Goal: Use online tool/utility: Utilize a website feature to perform a specific function

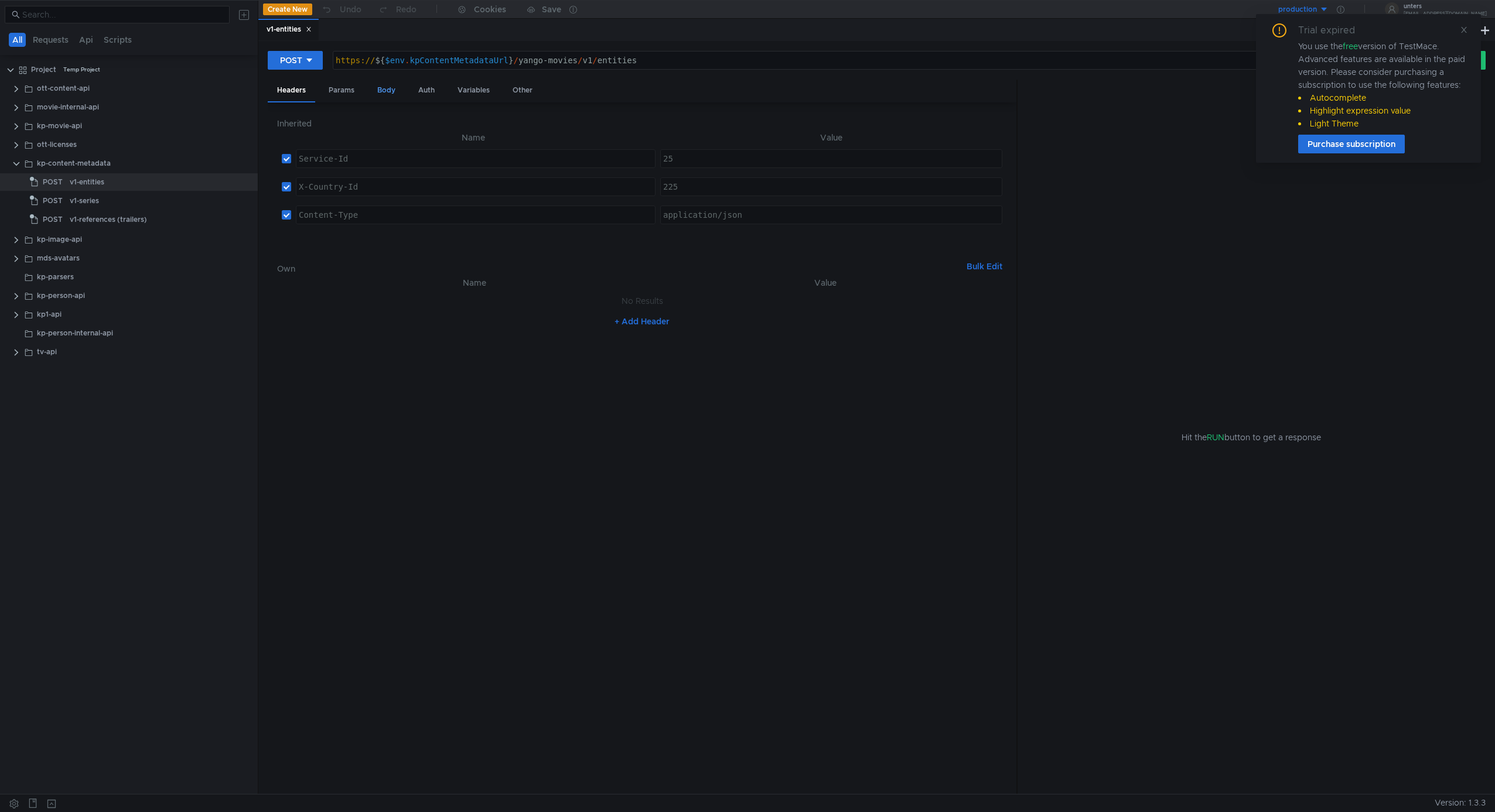
click at [385, 90] on div "Body" at bounding box center [387, 90] width 37 height 22
click at [352, 165] on div "{ "entityIds" : [ ] , "contentIds" : [ "365dc8518c275619a392f6955e733ebc" ] , "…" at bounding box center [642, 469] width 730 height 670
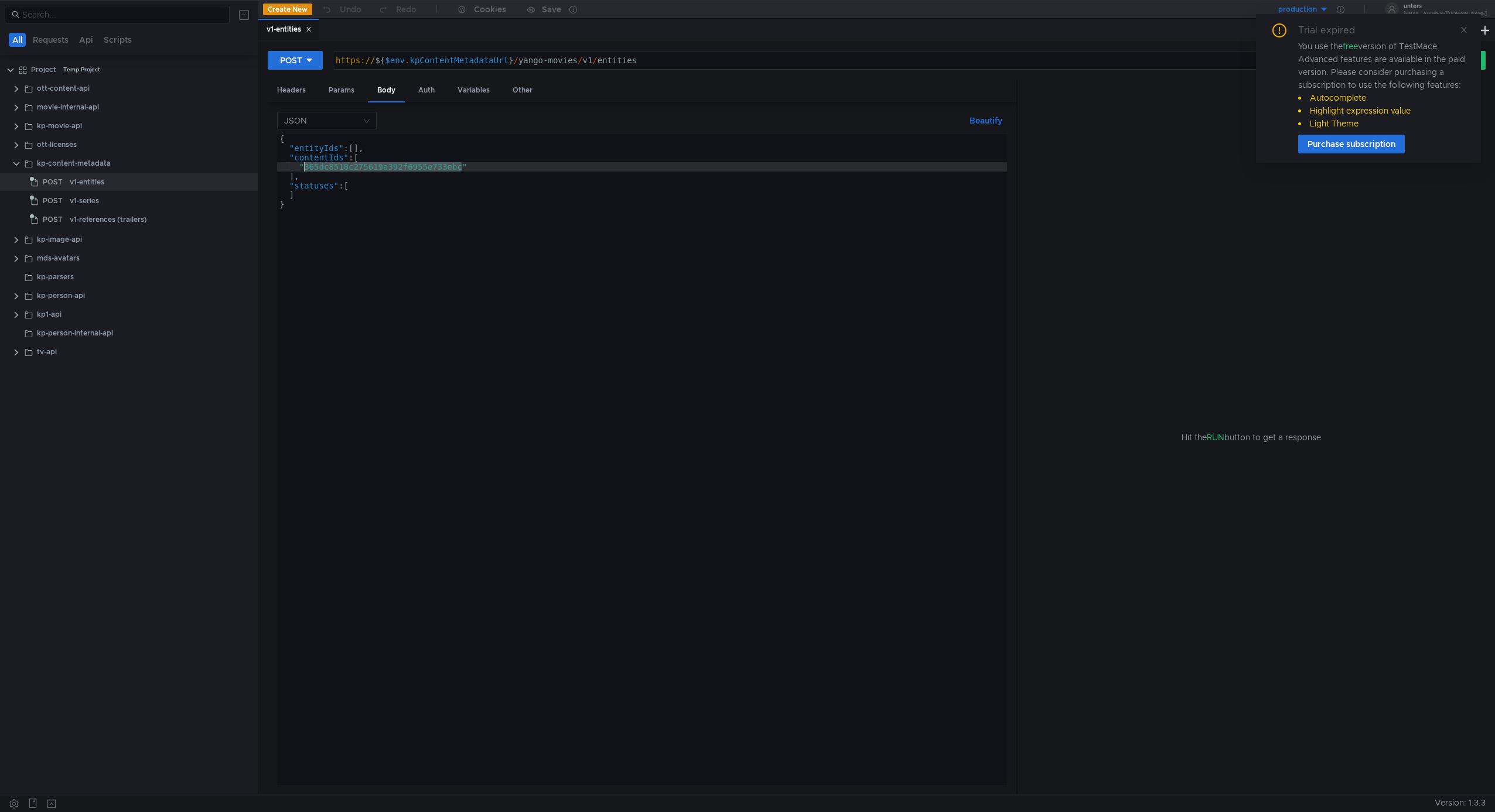
paste textarea "49805b4fb3301fbfba8ff700c1c62980"
click at [426, 153] on div "{ "entityIds" : [ ] , "contentIds" : [ "49805b4fb3301fbfba8ff700c1c62980" ] , "…" at bounding box center [642, 469] width 730 height 670
click at [381, 154] on div "{ "entityIds" : [ ] , "contentIds" : [ "49805b4fb3301fbfba8ff700c1c62980" ] , "…" at bounding box center [642, 469] width 730 height 670
click at [1467, 30] on icon at bounding box center [1463, 30] width 8 height 8
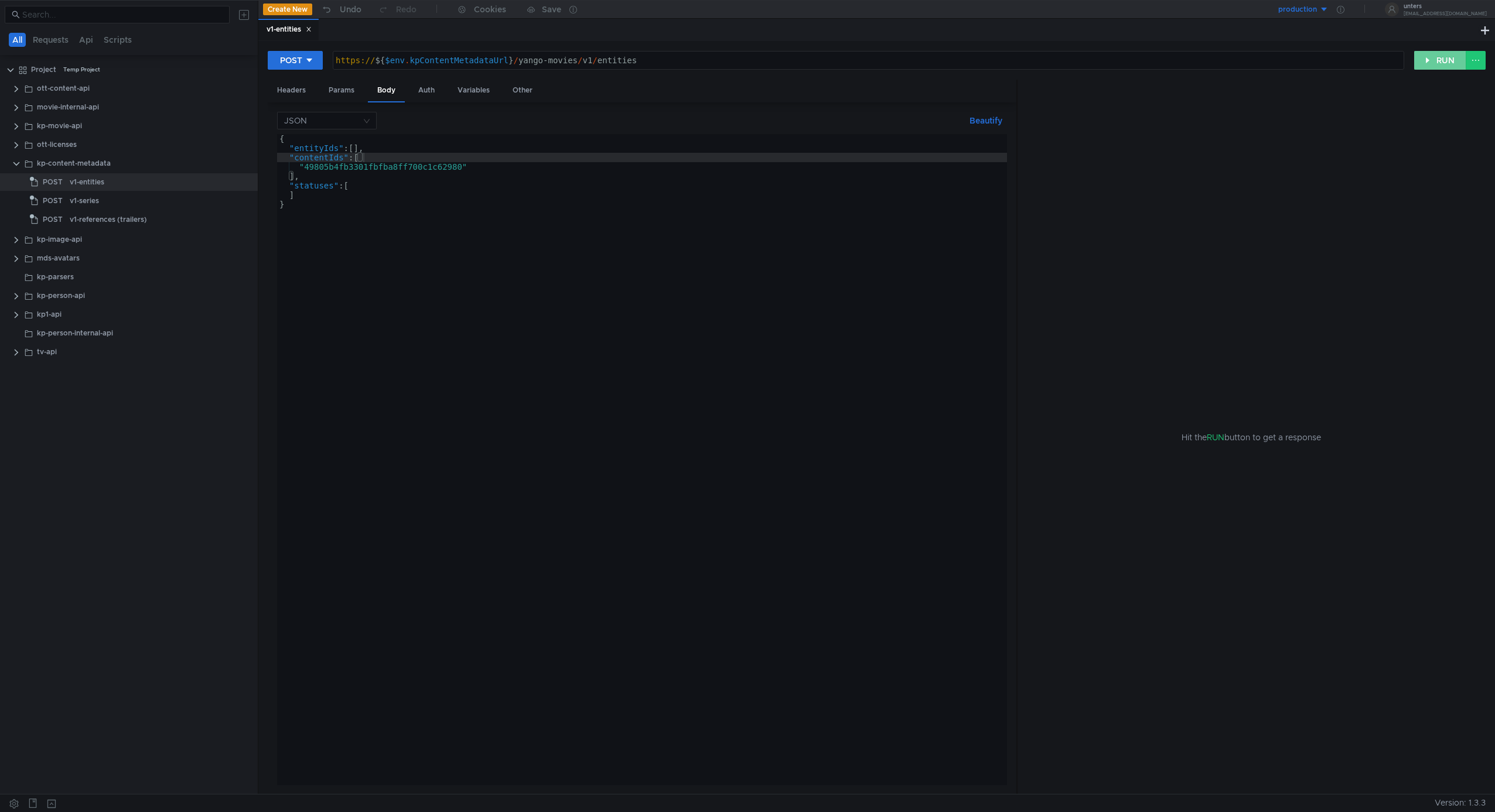
click at [1428, 66] on button "RUN" at bounding box center [1440, 61] width 52 height 19
click at [1438, 61] on button "RUN" at bounding box center [1440, 61] width 52 height 19
click at [389, 175] on div "{ "entityIds" : [ ] , "contentIds" : [ "49805b4fb3301fbfba8ff700c1c62980" ] , "…" at bounding box center [642, 469] width 730 height 670
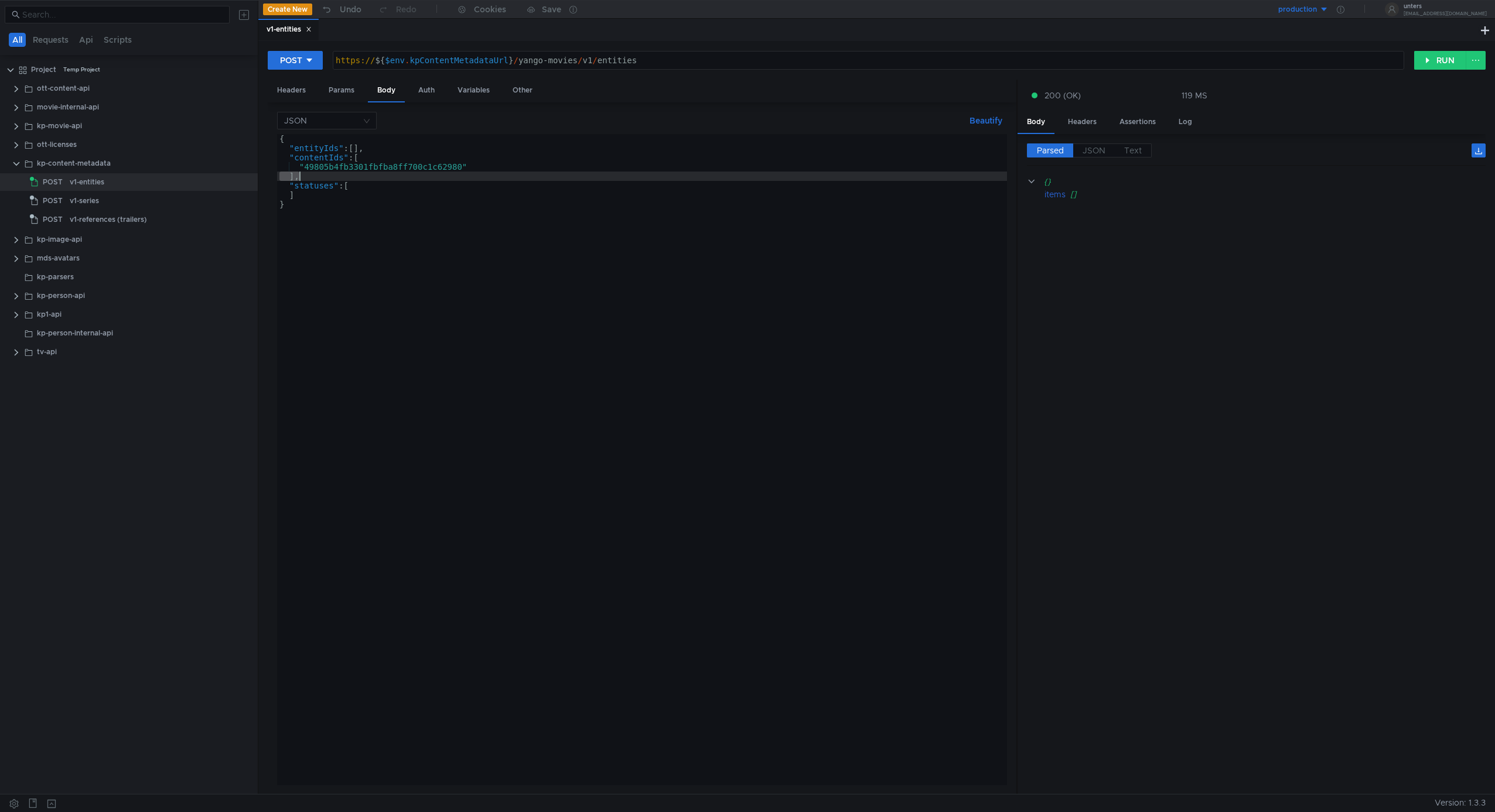
click at [389, 175] on div "{ "entityIds" : [ ] , "contentIds" : [ "49805b4fb3301fbfba8ff700c1c62980" ] , "…" at bounding box center [642, 469] width 730 height 670
click at [426, 167] on div "{ "entityIds" : [ ] , "contentIds" : [ "49805b4fb3301fbfba8ff700c1c62980" ] , "…" at bounding box center [642, 469] width 730 height 670
type textarea ""49805b4fb3301fbfba8ff700c1c62980""
click at [426, 167] on div "{ "entityIds" : [ ] , "contentIds" : [ "49805b4fb3301fbfba8ff700c1c62980" ] , "…" at bounding box center [642, 469] width 730 height 670
click at [518, 170] on div "{ "entityIds" : [ ] , "contentIds" : [ "49805b4fb3301fbfba8ff700c1c62980" ] , "…" at bounding box center [642, 469] width 730 height 670
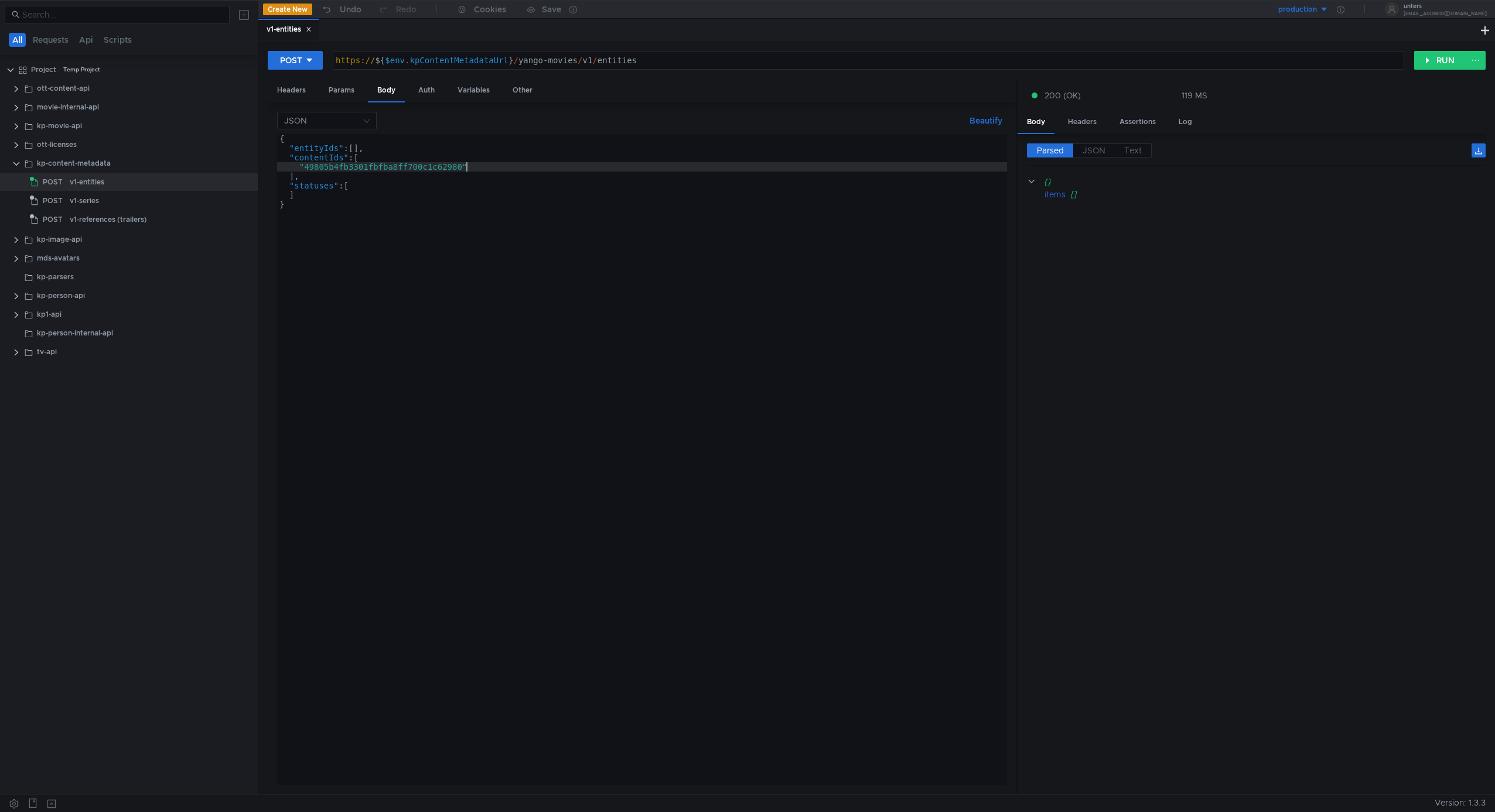
click at [539, 59] on div "https:// ${ $env . kpContentMetadataUrl } / yango-movies / v1 / entities" at bounding box center [869, 70] width 1071 height 28
drag, startPoint x: 520, startPoint y: 60, endPoint x: 574, endPoint y: 61, distance: 54.0
click at [574, 61] on div "https:// ${ $env . kpContentMetadataUrl } / yango-movies / v1 / entities" at bounding box center [869, 70] width 1071 height 28
type textarea "https://${$env.kpContentMetadataUrl}/v1/entities"
click at [1431, 61] on button "RUN" at bounding box center [1440, 61] width 52 height 19
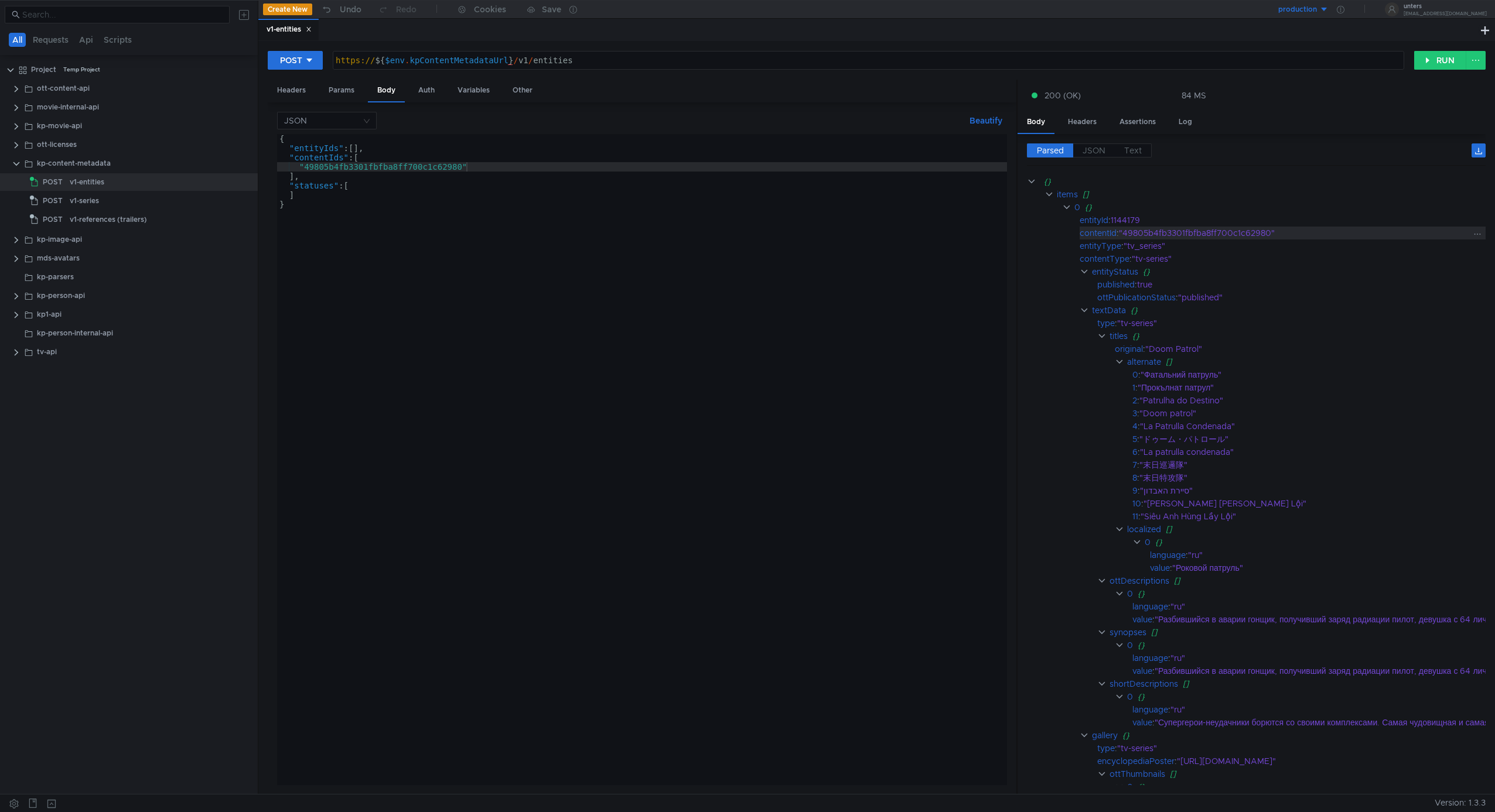
type textarea "}"
click at [920, 345] on div "{ "entityIds" : [ ] , "contentIds" : [ "49805b4fb3301fbfba8ff700c1c62980" ] , "…" at bounding box center [642, 469] width 730 height 670
click at [275, 62] on button "POST" at bounding box center [295, 61] width 55 height 19
click at [623, 249] on div at bounding box center [748, 406] width 1495 height 812
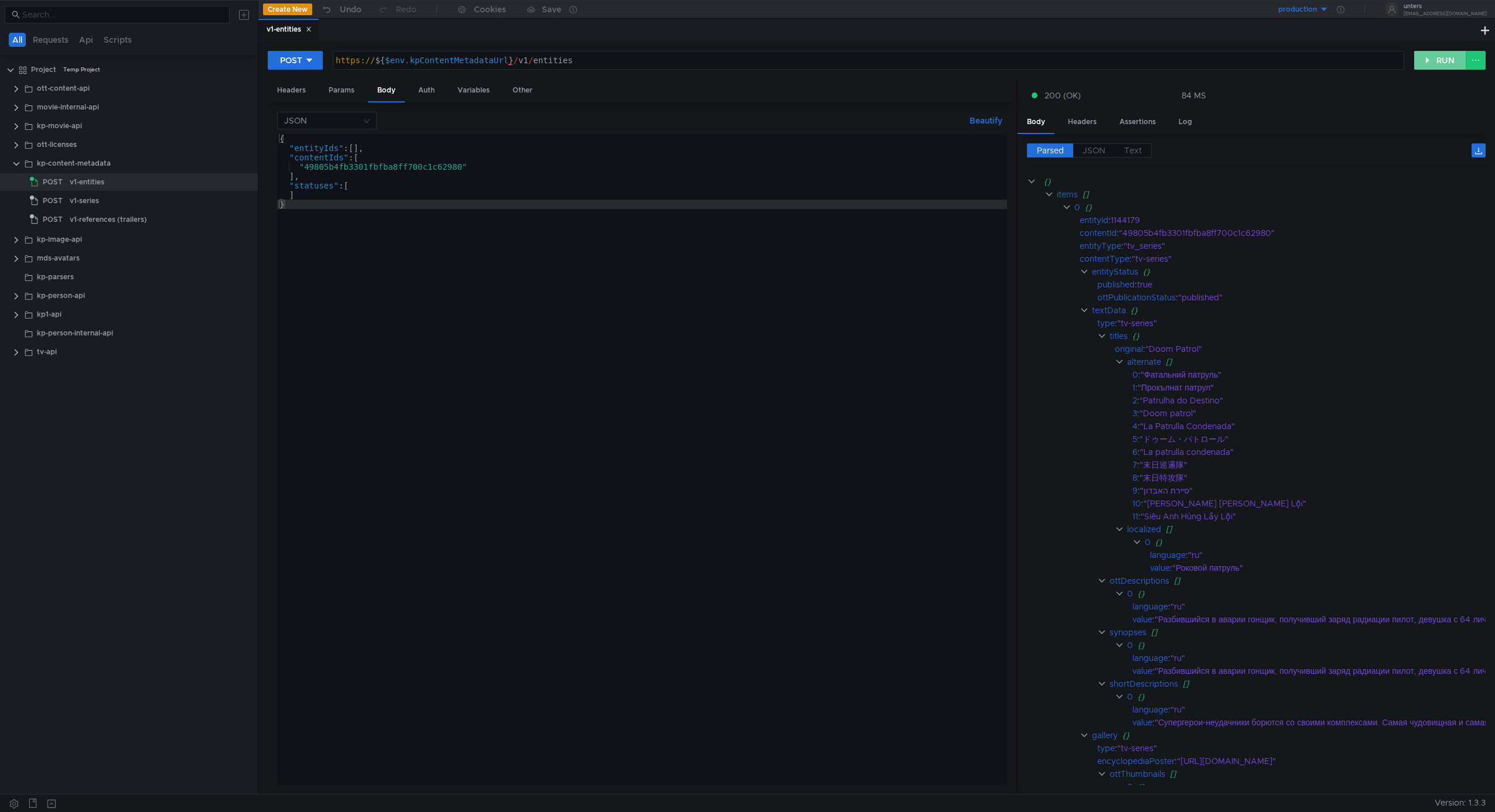
click at [1415, 61] on button "RUN" at bounding box center [1440, 61] width 52 height 19
click at [769, 358] on div "{ "entityIds" : [ ] , "contentIds" : [ "49805b4fb3301fbfba8ff700c1c62980" ] , "…" at bounding box center [642, 469] width 730 height 670
